Goal: Contribute content: Add original content to the website for others to see

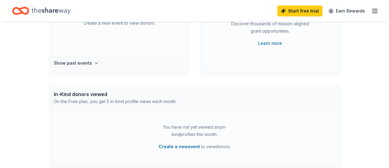
scroll to position [30, 0]
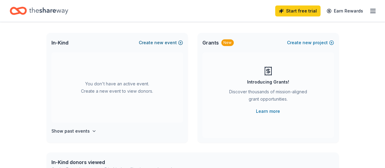
click at [162, 43] on span "new" at bounding box center [158, 42] width 9 height 7
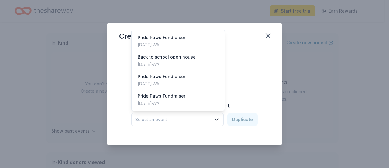
click at [218, 120] on icon "button" at bounding box center [216, 119] width 3 height 2
click at [190, 79] on div "Pride Paws Fundraiser Jun 06, 2025 · WA" at bounding box center [178, 79] width 91 height 19
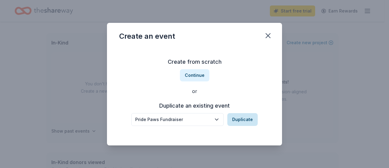
click at [252, 120] on button "Duplicate" at bounding box center [243, 119] width 30 height 13
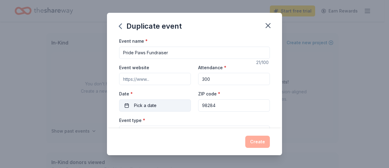
click at [160, 101] on button "Pick a date" at bounding box center [155, 105] width 72 height 12
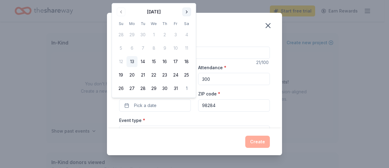
click at [187, 13] on button "Go to next month" at bounding box center [187, 12] width 9 height 9
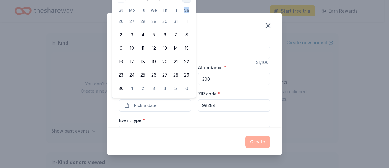
click at [187, 13] on th "Sa" at bounding box center [186, 10] width 11 height 6
click at [176, 52] on button "14" at bounding box center [175, 48] width 11 height 11
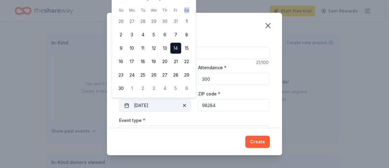
click at [128, 104] on button "11/14/2025" at bounding box center [155, 105] width 72 height 12
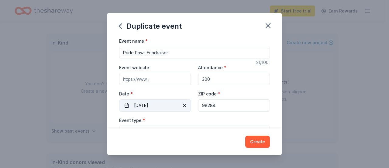
click at [138, 106] on button "11/14/2025" at bounding box center [155, 105] width 72 height 12
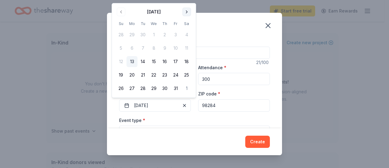
click at [187, 12] on button "Go to next month" at bounding box center [187, 12] width 9 height 9
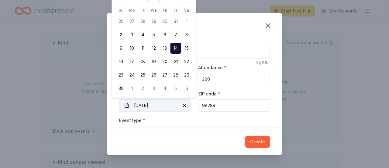
click at [138, 104] on button "11/14/2025" at bounding box center [155, 105] width 72 height 12
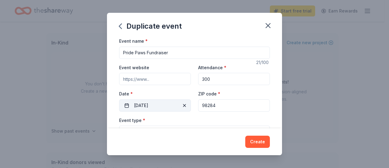
click at [137, 106] on button "11/14/2025" at bounding box center [155, 105] width 72 height 12
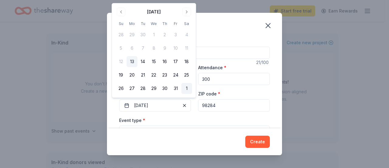
click at [188, 89] on button "1" at bounding box center [186, 88] width 11 height 11
click at [188, 12] on button "Go to next month" at bounding box center [187, 12] width 9 height 9
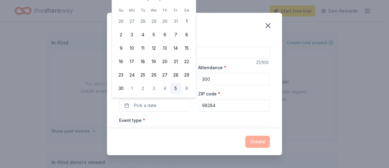
click at [175, 89] on button "5" at bounding box center [175, 88] width 11 height 11
click at [184, 118] on div "Event type * Food & drink Health & wellness" at bounding box center [194, 127] width 151 height 23
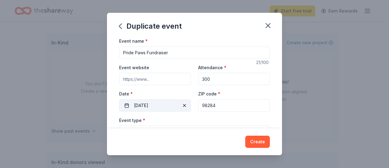
click at [128, 105] on button "12/05/2025" at bounding box center [155, 105] width 72 height 12
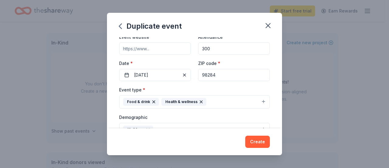
scroll to position [61, 0]
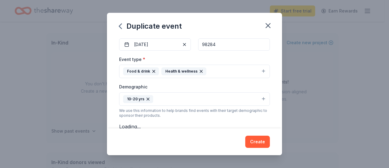
click at [259, 71] on button "Food & drink Health & wellness" at bounding box center [194, 71] width 151 height 13
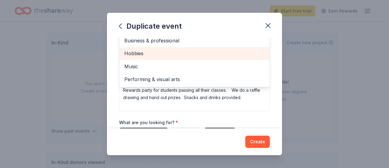
scroll to position [122, 0]
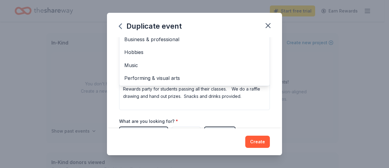
click at [274, 62] on div "Event name * Pride Paws Fundraiser 21 /100 Event website Attendance * 300 Date …" at bounding box center [194, 82] width 175 height 91
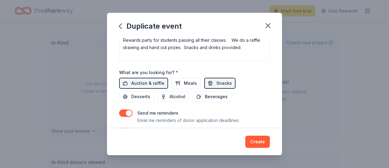
scroll to position [231, 0]
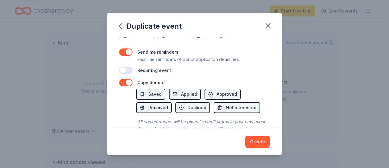
click at [122, 68] on button "button" at bounding box center [125, 70] width 13 height 7
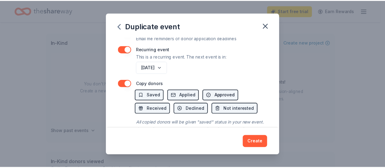
scroll to position [274, 0]
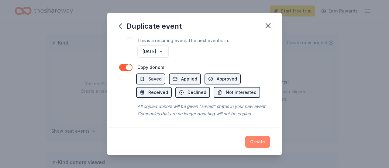
click at [257, 141] on button "Create" at bounding box center [258, 141] width 25 height 12
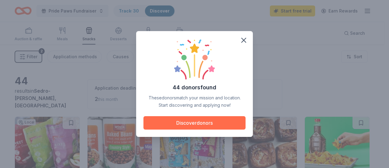
click at [216, 120] on button "Discover donors" at bounding box center [195, 122] width 102 height 13
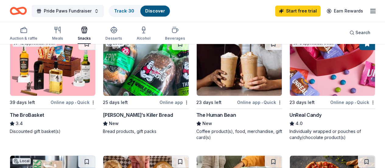
scroll to position [304, 0]
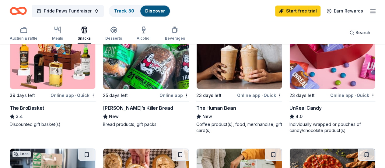
click at [289, 106] on div "UnReal Candy" at bounding box center [305, 107] width 32 height 7
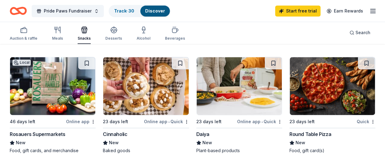
scroll to position [426, 0]
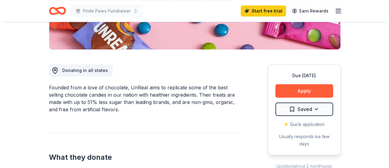
scroll to position [152, 0]
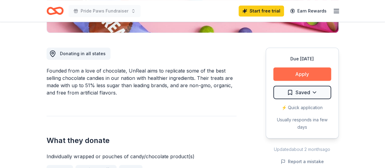
click at [301, 72] on button "Apply" at bounding box center [302, 73] width 58 height 13
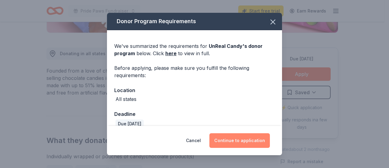
click at [235, 143] on button "Continue to application" at bounding box center [240, 140] width 61 height 15
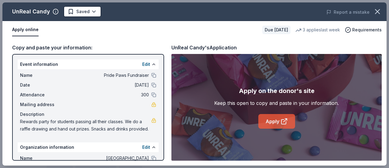
click at [273, 119] on link "Apply" at bounding box center [277, 121] width 37 height 15
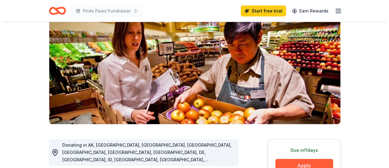
scroll to position [122, 0]
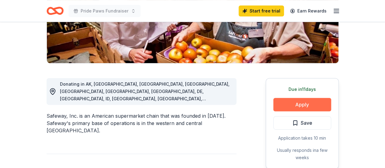
click at [299, 102] on button "Apply" at bounding box center [302, 104] width 58 height 13
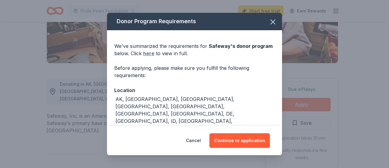
click at [150, 52] on link "here" at bounding box center [148, 53] width 11 height 7
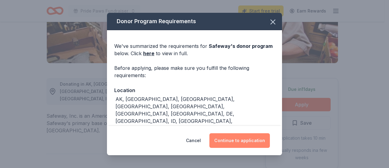
click at [234, 135] on button "Continue to application" at bounding box center [240, 140] width 61 height 15
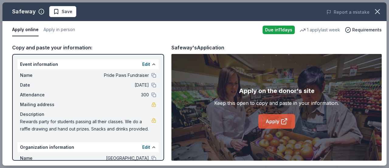
click at [275, 124] on link "Apply" at bounding box center [277, 121] width 37 height 15
